Goal: Find specific page/section: Find specific page/section

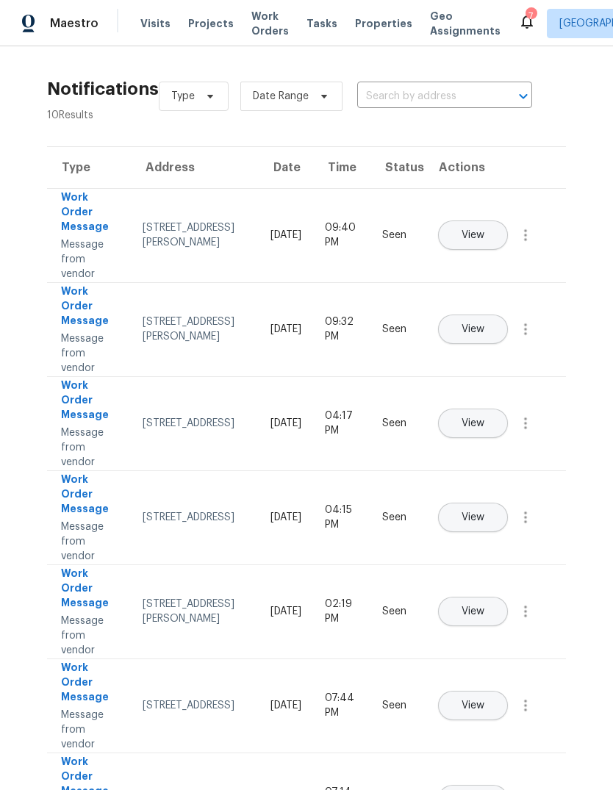
click at [518, 16] on icon at bounding box center [527, 21] width 18 height 18
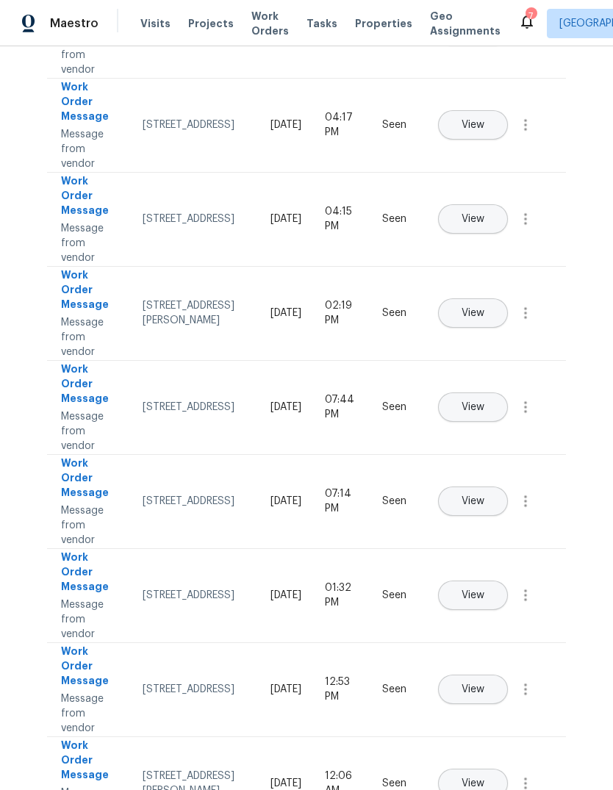
scroll to position [297, 0]
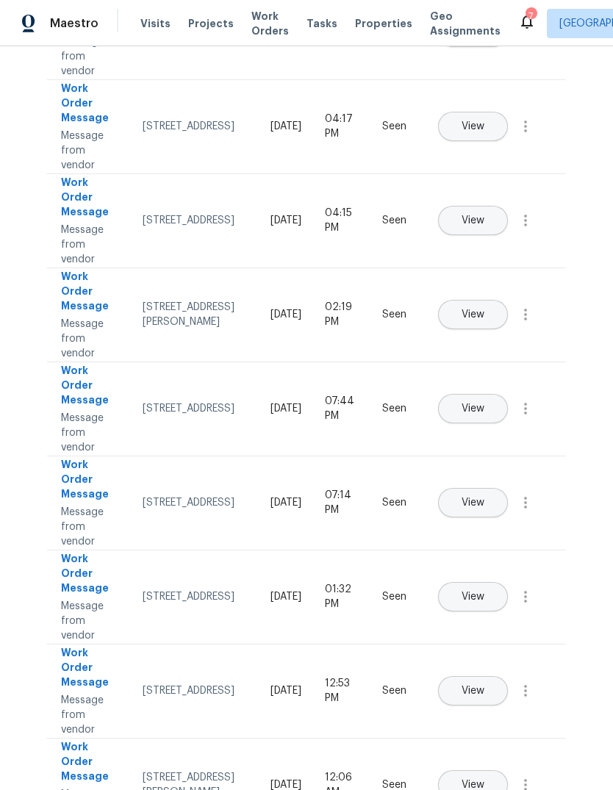
click at [381, 30] on span "Properties" at bounding box center [383, 23] width 57 height 15
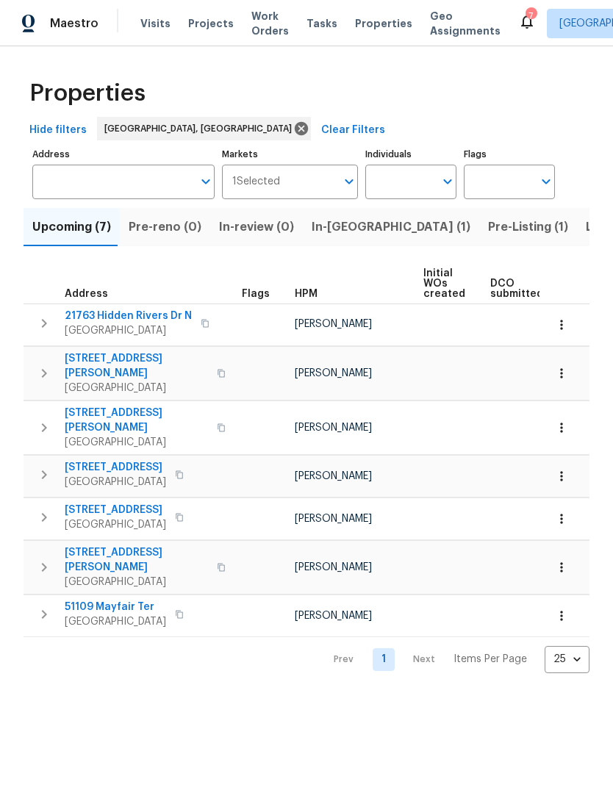
click at [350, 226] on span "In-[GEOGRAPHIC_DATA] (1)" at bounding box center [390, 227] width 159 height 21
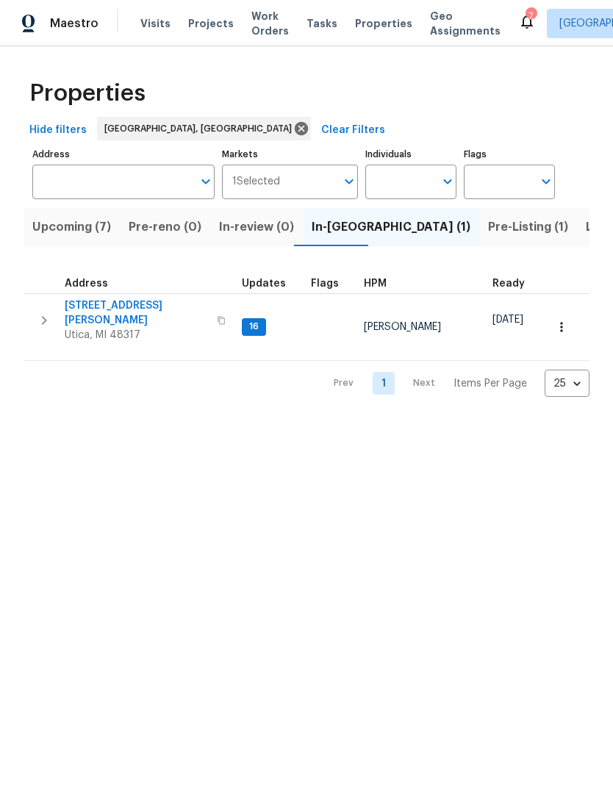
click at [479, 242] on button "Pre-Listing (1)" at bounding box center [528, 227] width 98 height 38
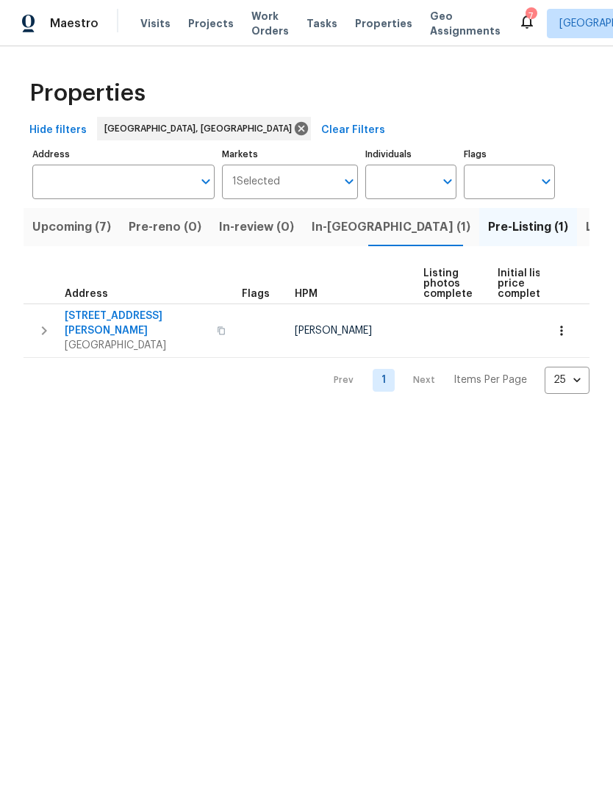
click at [585, 228] on span "Listed (17)" at bounding box center [615, 227] width 60 height 21
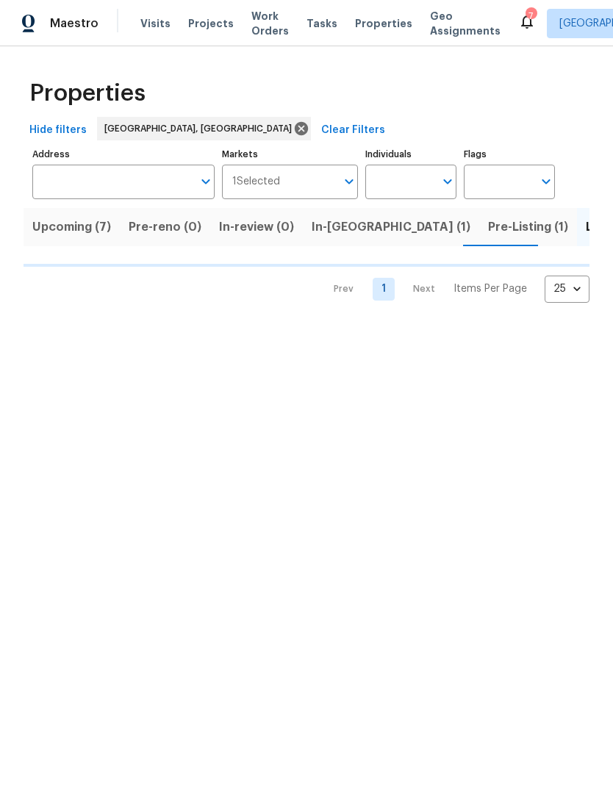
click at [564, 228] on span "Listed (17)" at bounding box center [594, 227] width 60 height 21
